Goal: Information Seeking & Learning: Learn about a topic

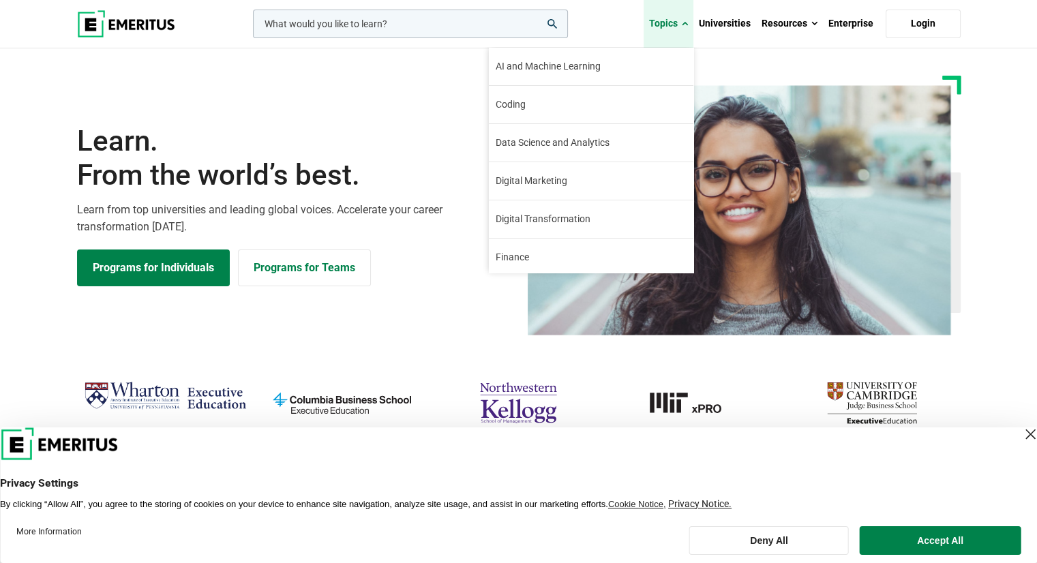
click at [663, 22] on link "Topics" at bounding box center [669, 24] width 50 height 48
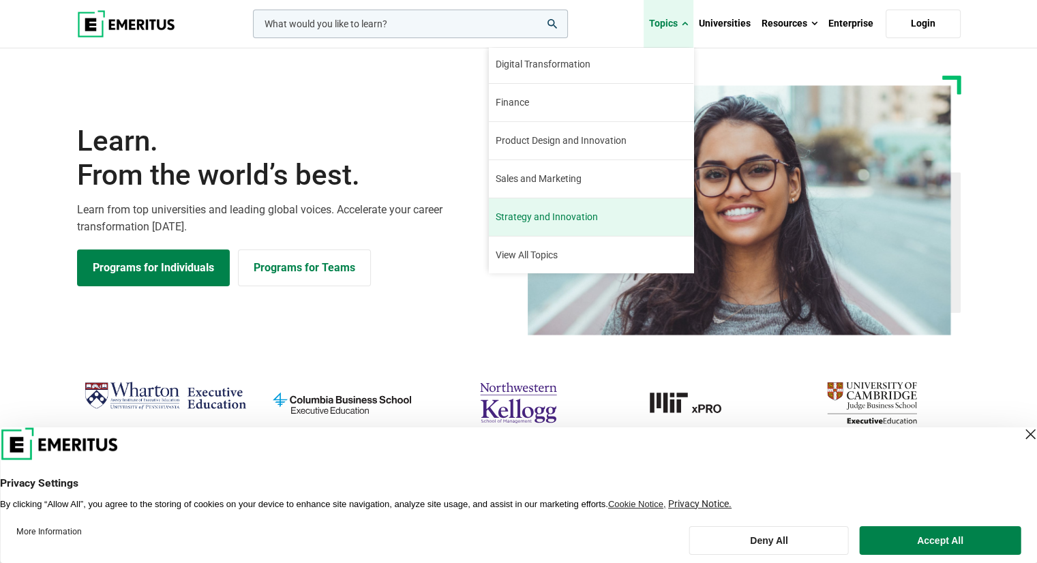
scroll to position [68, 0]
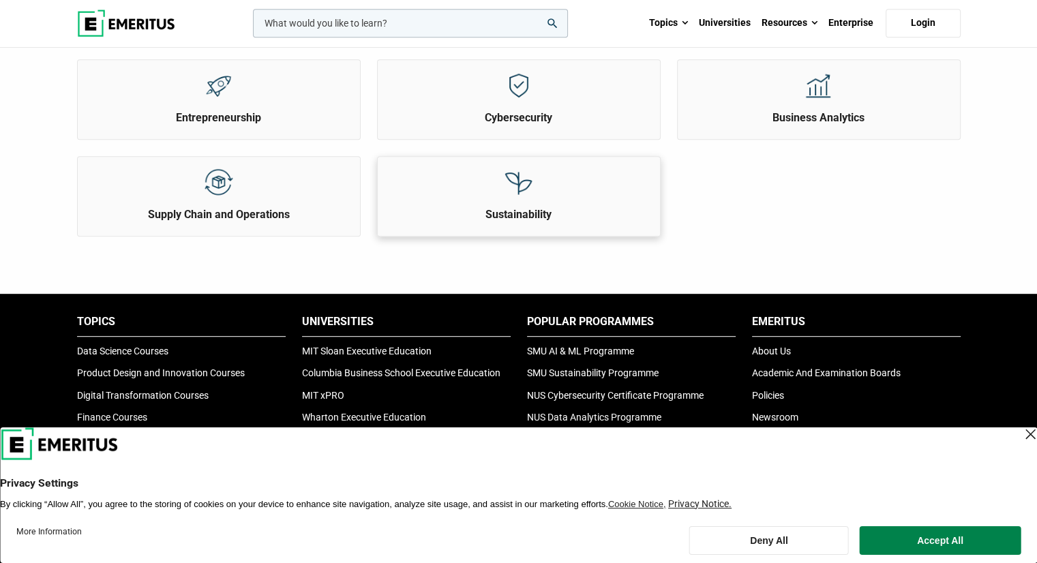
scroll to position [682, 0]
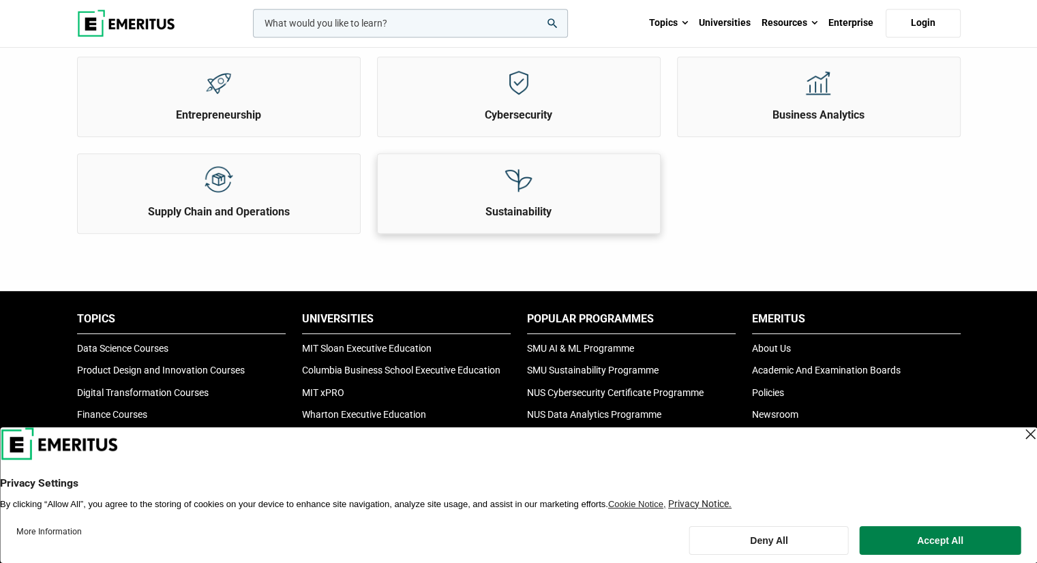
click at [488, 195] on div "Sustainability" at bounding box center [519, 186] width 282 height 65
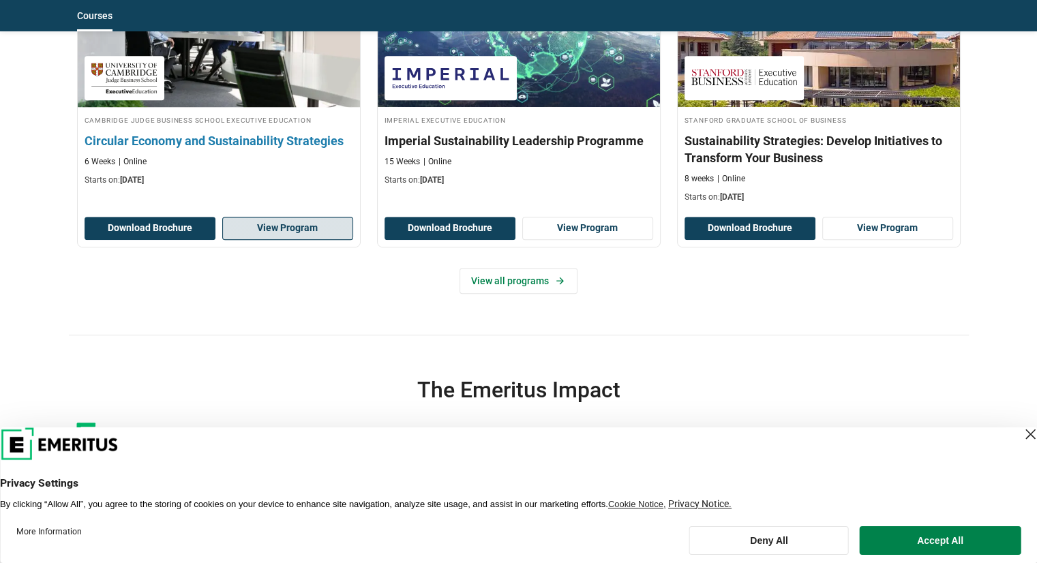
scroll to position [750, 0]
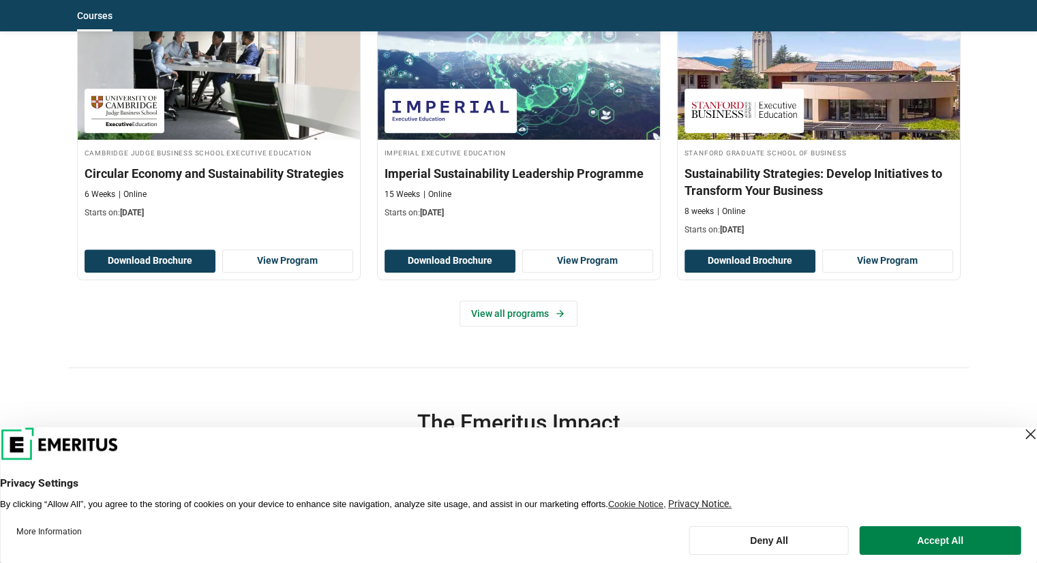
click at [1021, 440] on div "Close Layer" at bounding box center [1030, 434] width 19 height 19
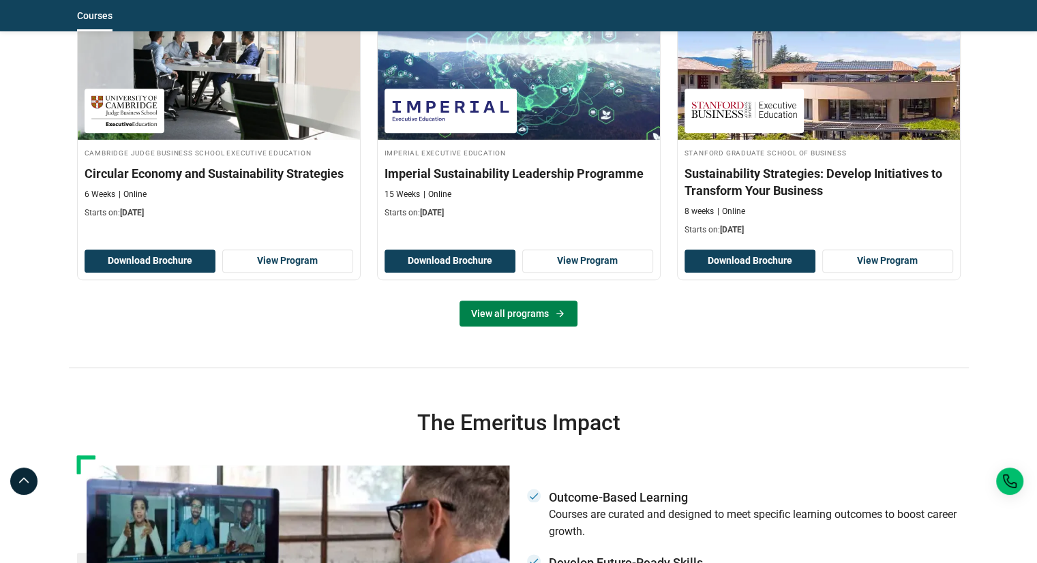
click at [491, 327] on link "View all programs" at bounding box center [518, 314] width 118 height 26
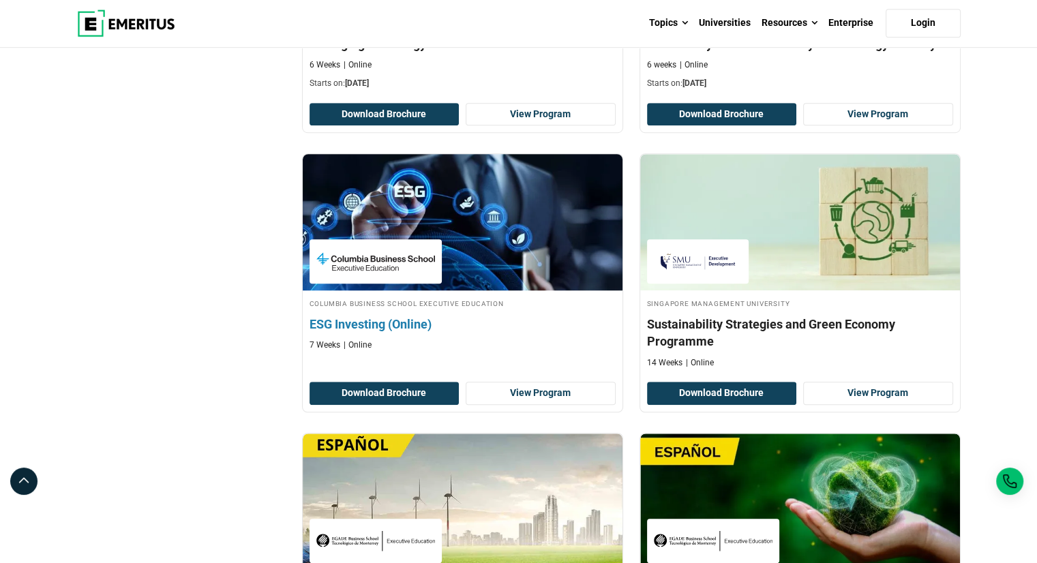
scroll to position [954, 0]
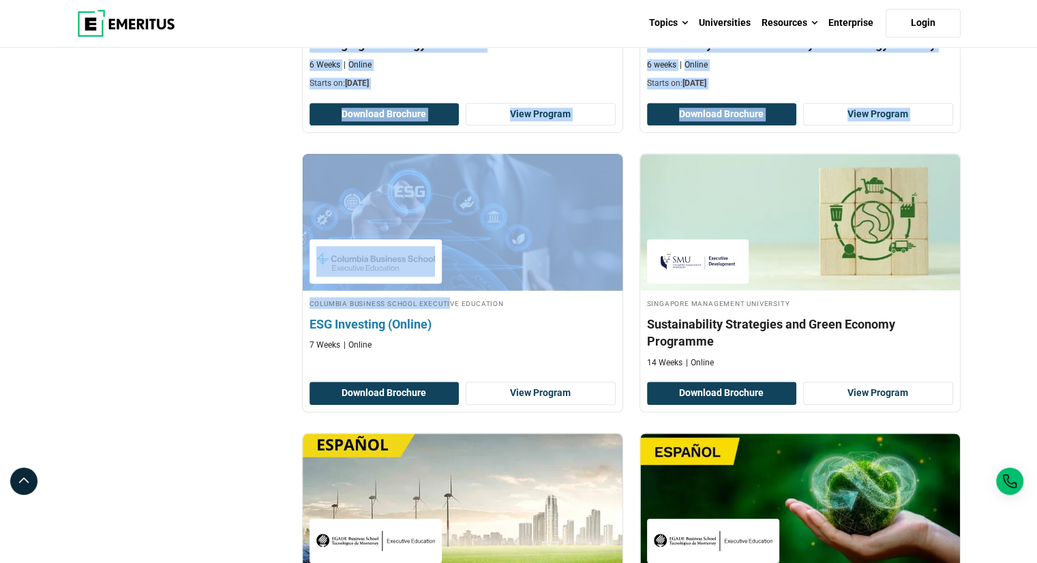
drag, startPoint x: 250, startPoint y: 308, endPoint x: 402, endPoint y: 304, distance: 152.1
click at [402, 304] on div "Filter 3 Reset all × Sustainability × Certificate Programs × University × Filte…" at bounding box center [519, 146] width 900 height 1782
click at [239, 320] on div "Filter 3 Reset all × Sustainability × Certificate Programs × University × Filte…" at bounding box center [181, 146] width 225 height 1782
drag, startPoint x: 273, startPoint y: 306, endPoint x: 363, endPoint y: 306, distance: 90.0
click at [363, 306] on div "Filter 3 Reset all × Sustainability × Certificate Programs × University × Filte…" at bounding box center [519, 146] width 900 height 1782
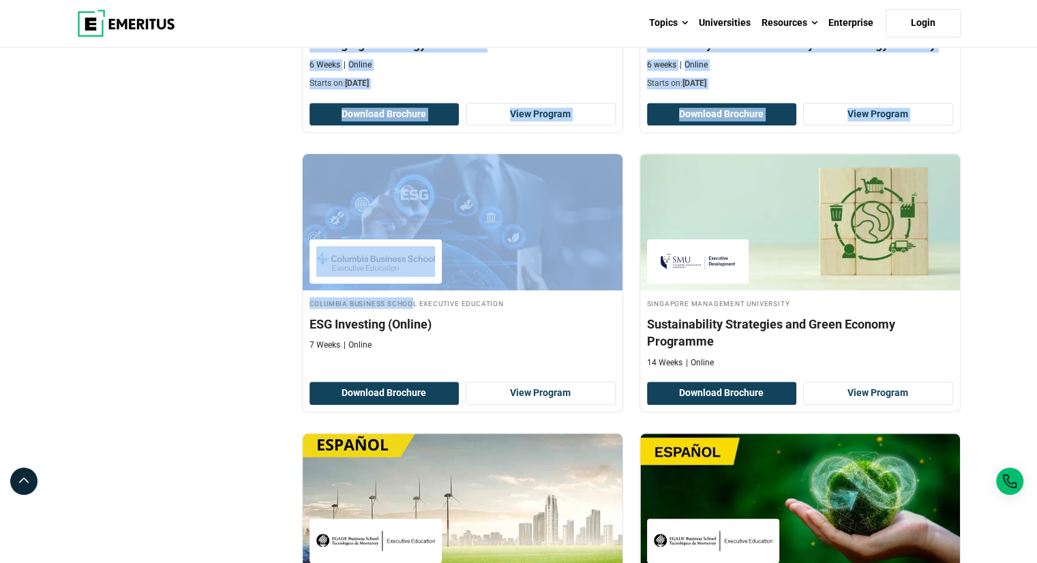
click at [213, 307] on div "Filter 3 Reset all × Sustainability × Certificate Programs × University × Filte…" at bounding box center [181, 146] width 225 height 1782
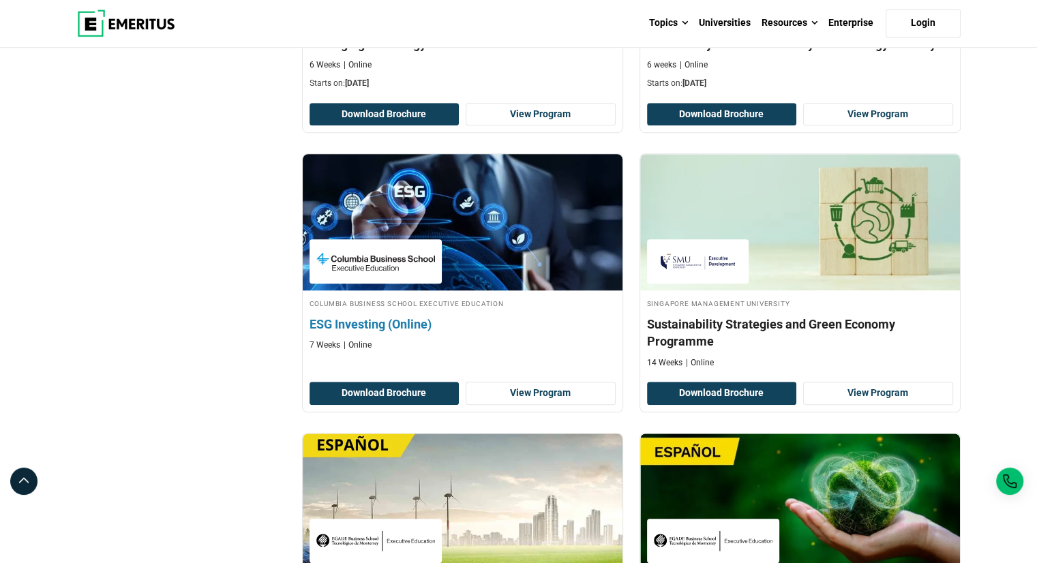
click at [487, 301] on h4 "Columbia Business School Executive Education" at bounding box center [463, 303] width 306 height 12
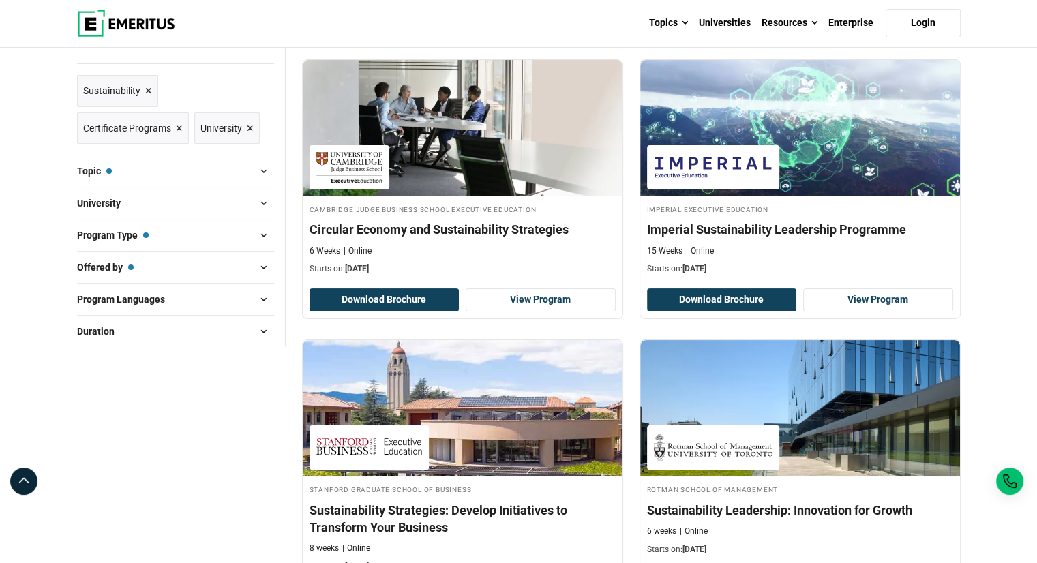
scroll to position [273, 0]
